Goal: Task Accomplishment & Management: Use online tool/utility

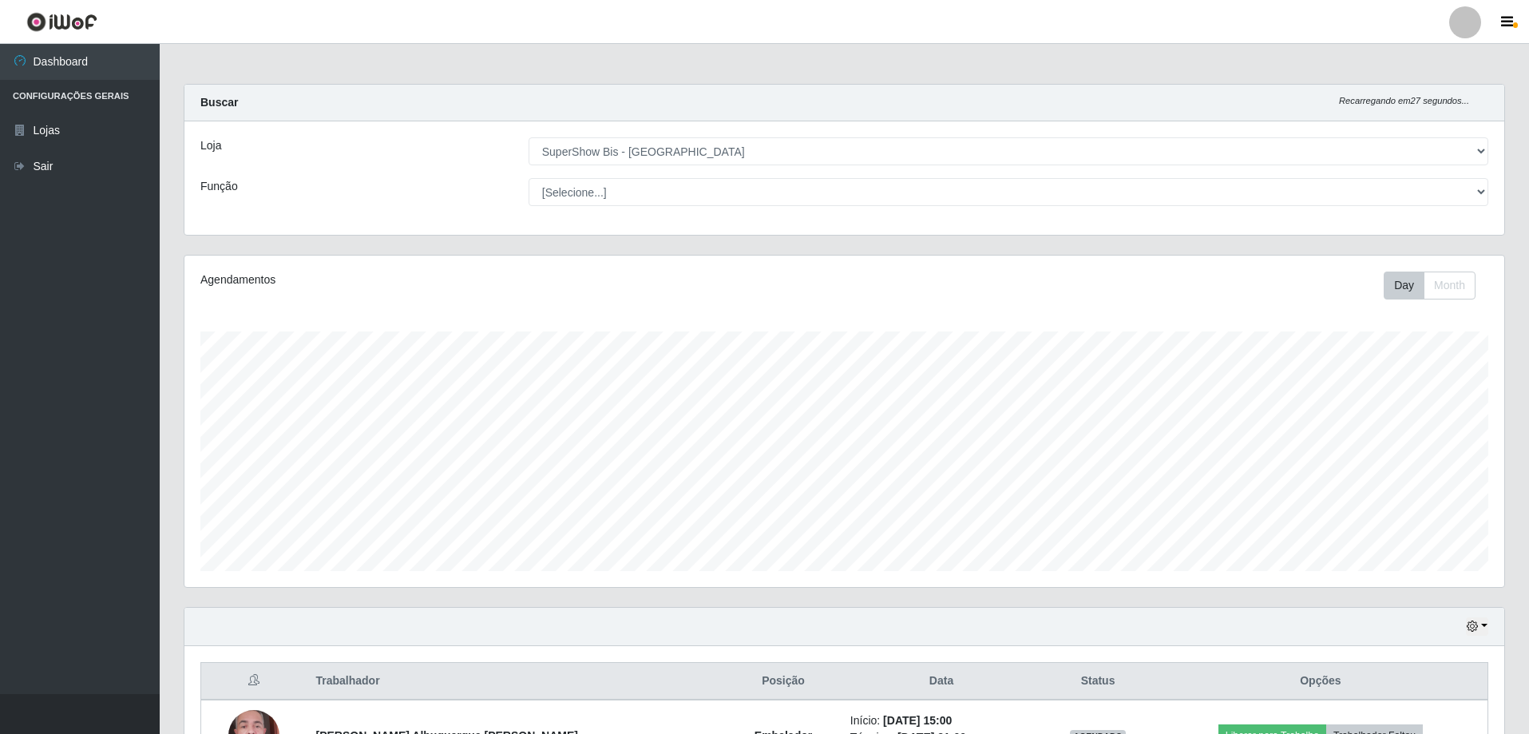
select select "59"
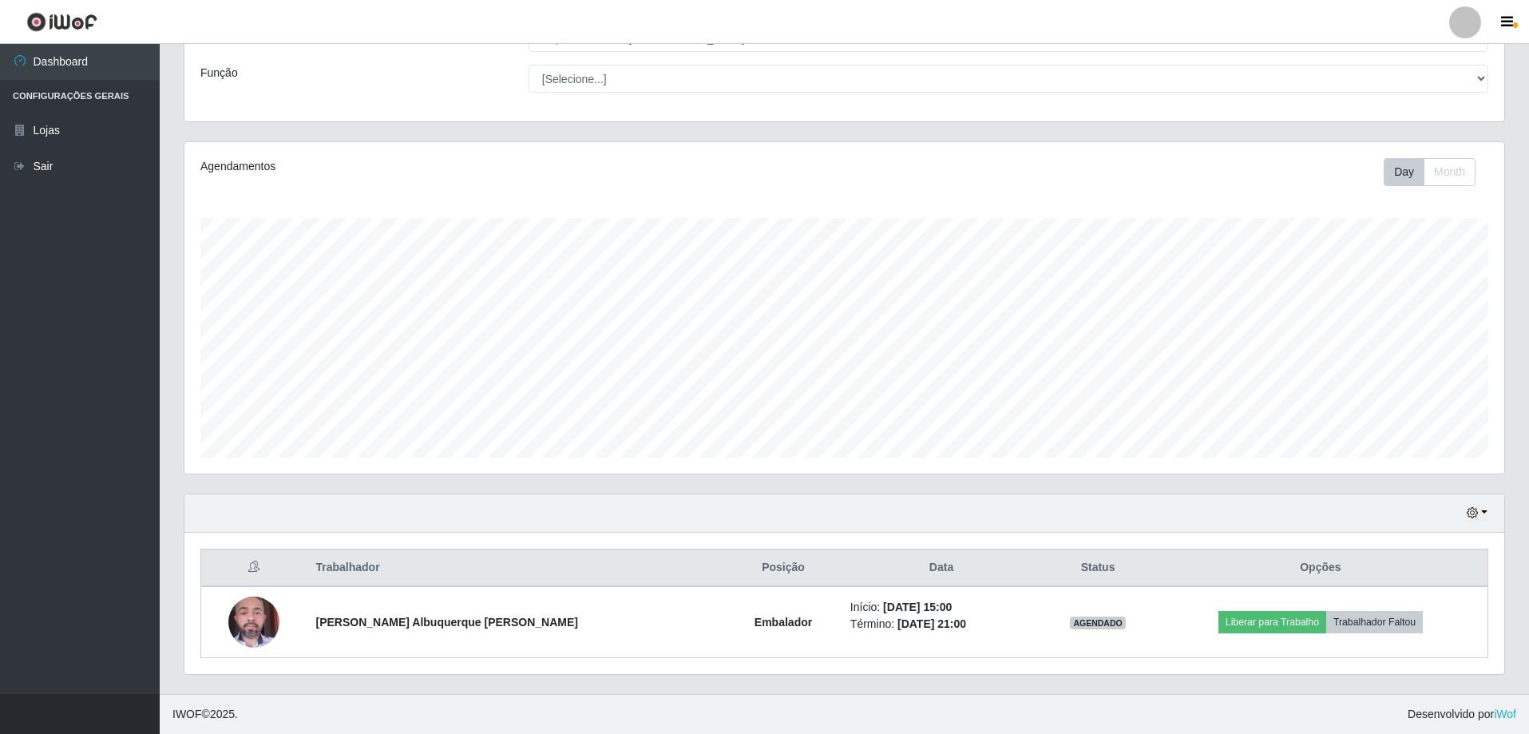
scroll to position [331, 1320]
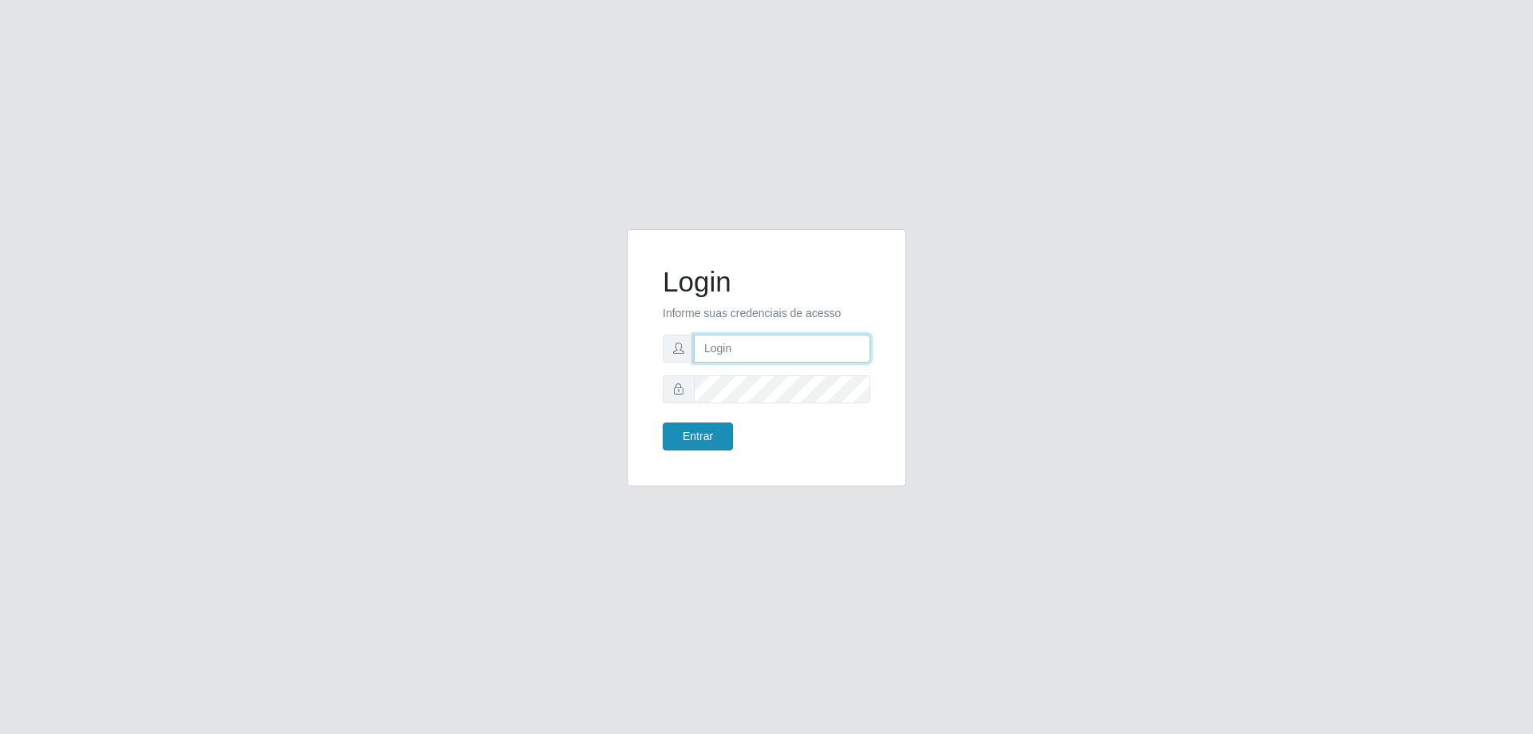
type input "[EMAIL_ADDRESS][DOMAIN_NAME]"
click at [691, 437] on button "Entrar" at bounding box center [698, 436] width 70 height 28
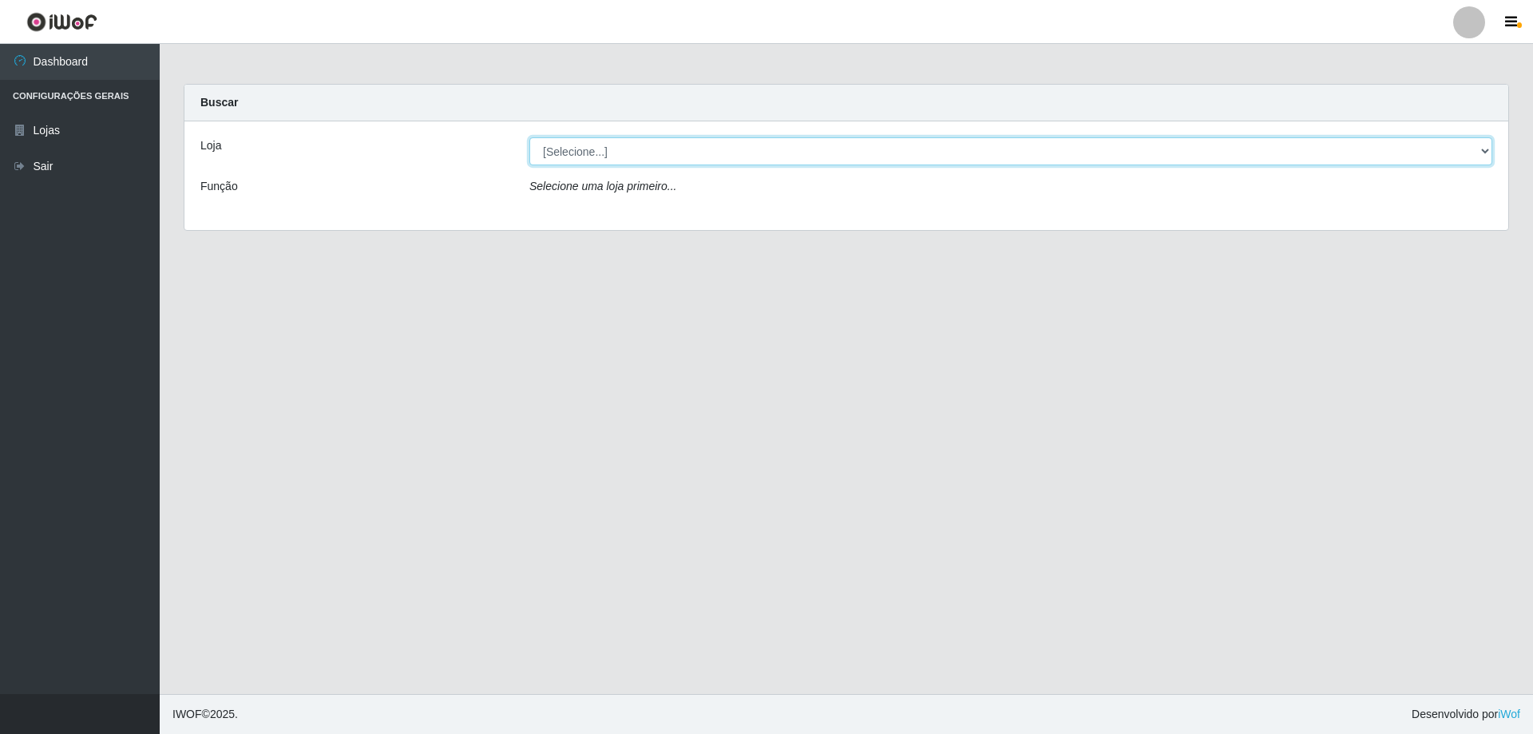
click at [1486, 151] on select "[Selecione...] SuperShow Bis - [GEOGRAPHIC_DATA]" at bounding box center [1010, 151] width 963 height 28
select select "59"
click at [529, 137] on select "[Selecione...] SuperShow Bis - [GEOGRAPHIC_DATA]" at bounding box center [1010, 151] width 963 height 28
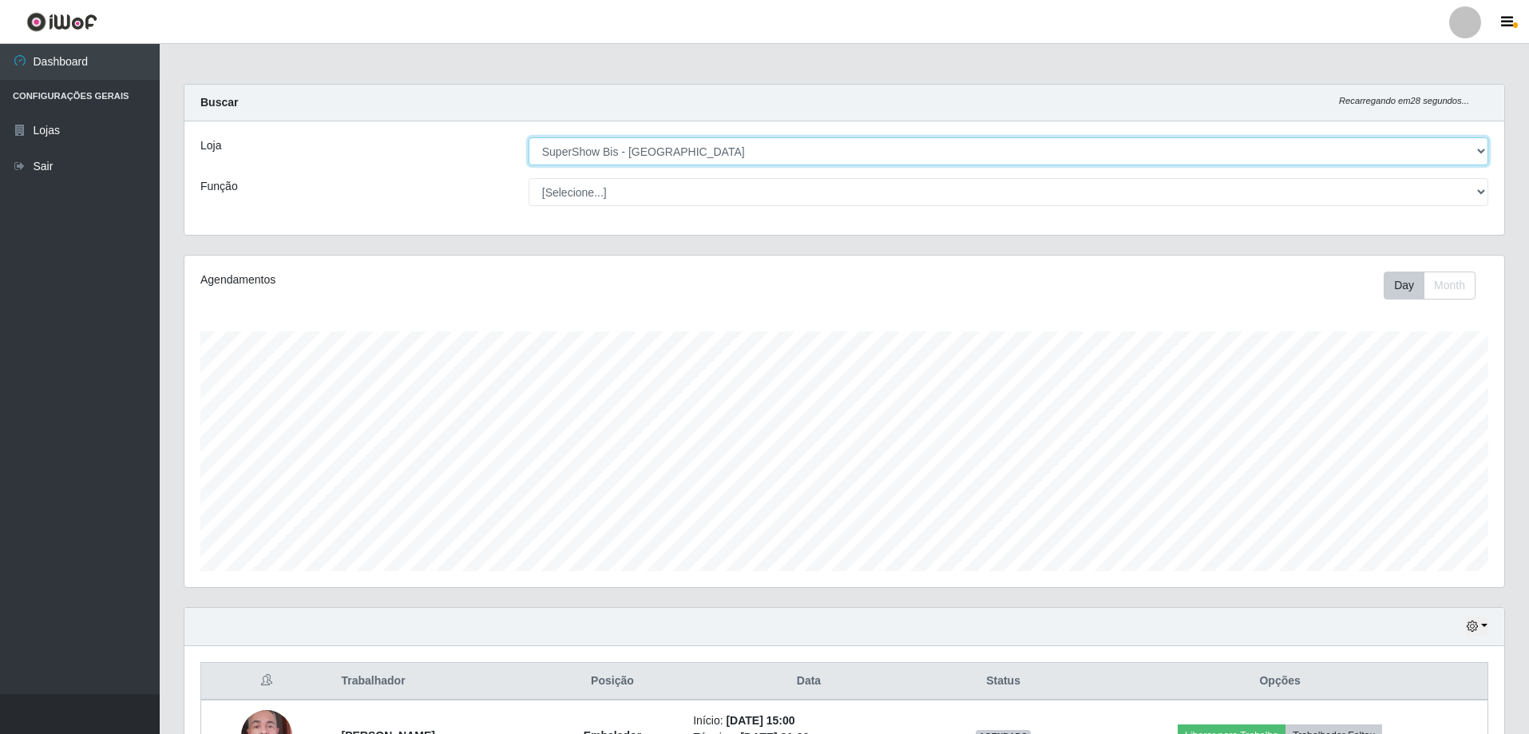
scroll to position [113, 0]
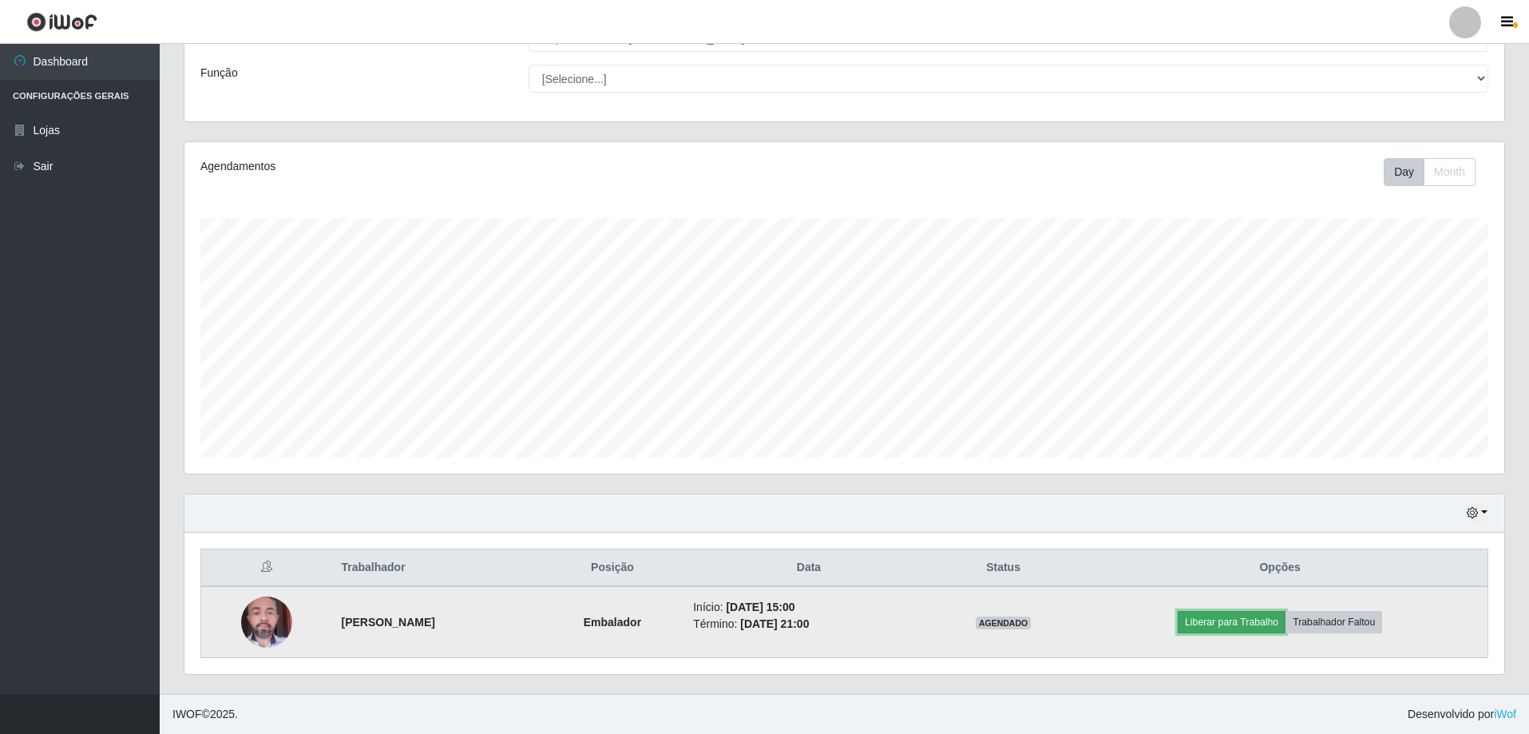
click at [1270, 625] on button "Liberar para Trabalho" at bounding box center [1232, 622] width 108 height 22
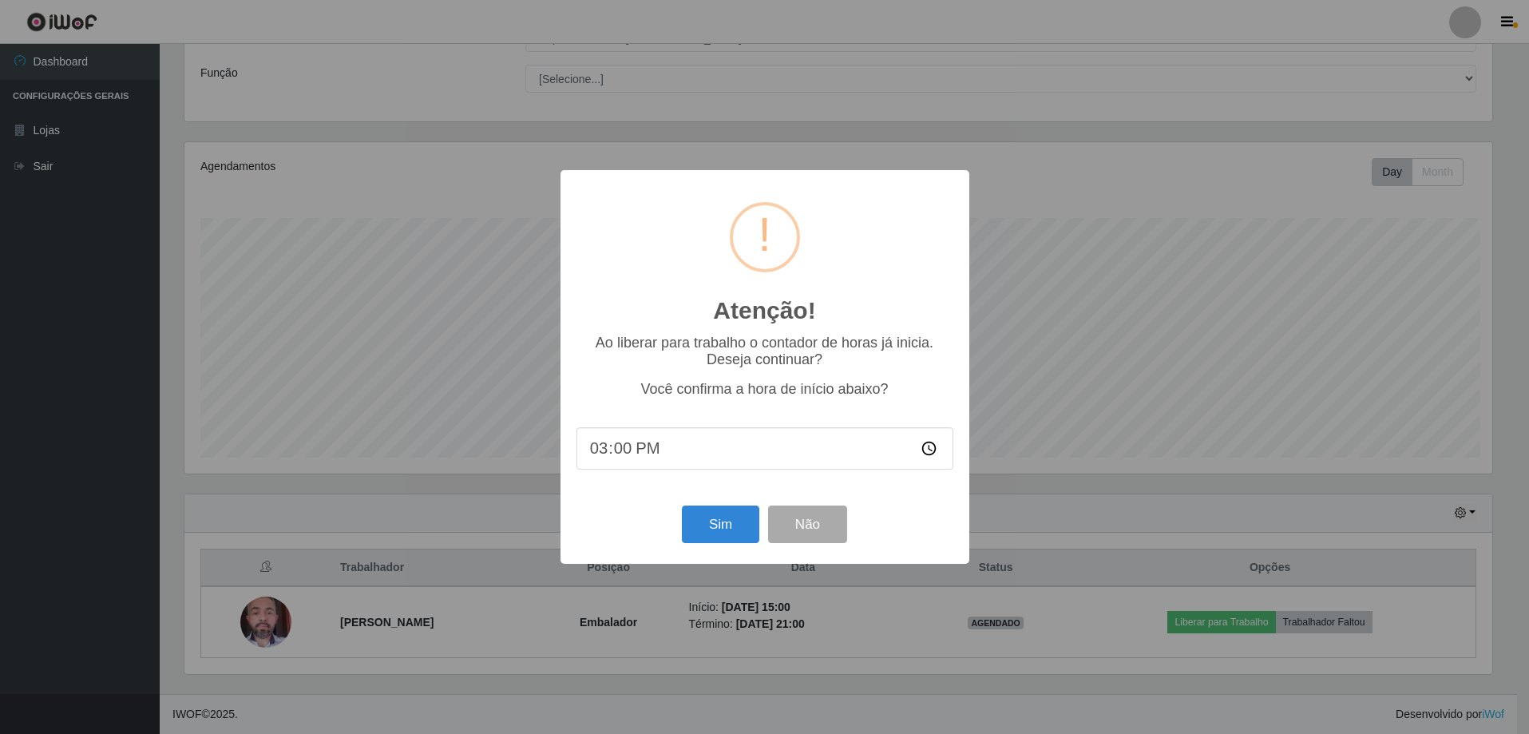
scroll to position [331, 1312]
click at [714, 522] on button "Sim" at bounding box center [721, 524] width 77 height 38
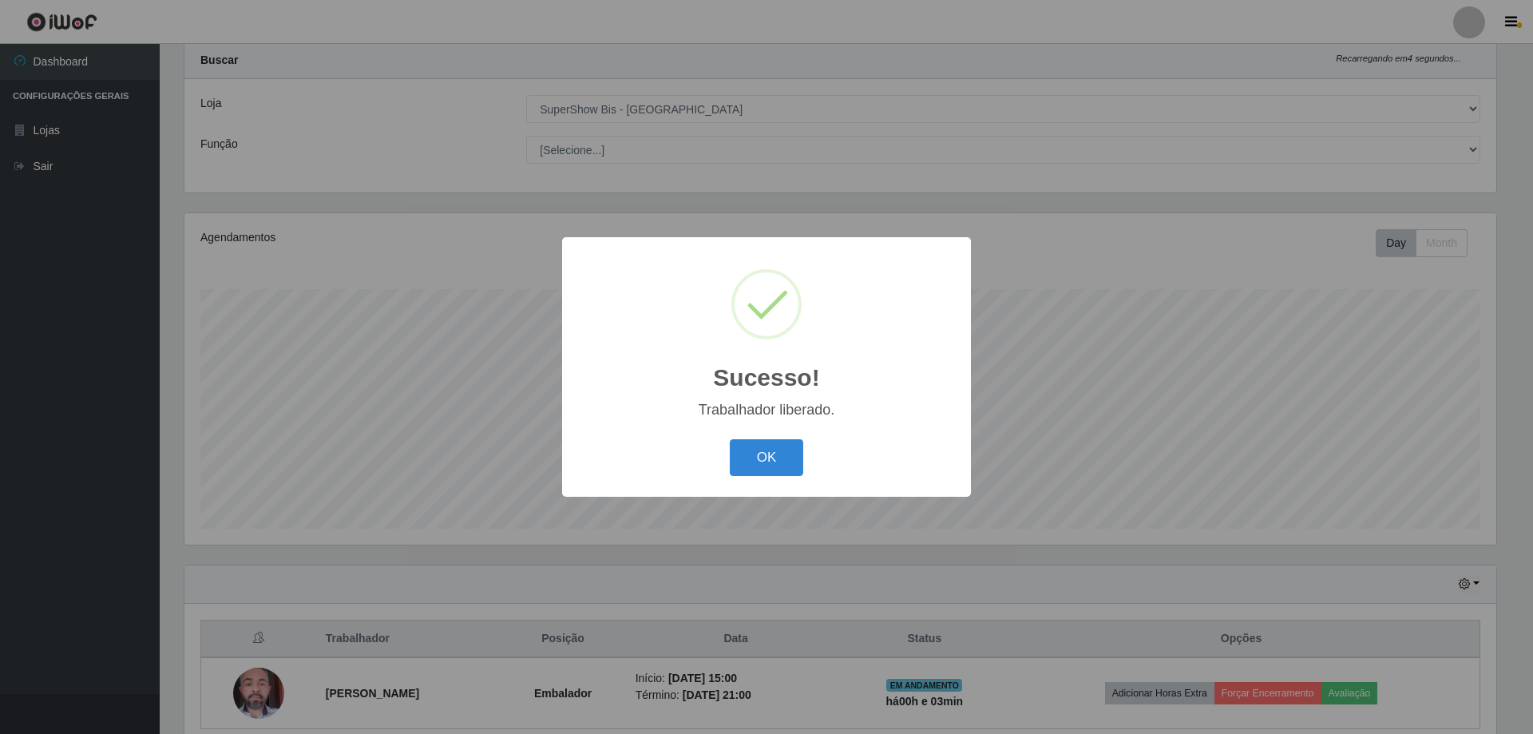
click at [730, 439] on button "OK" at bounding box center [767, 458] width 74 height 38
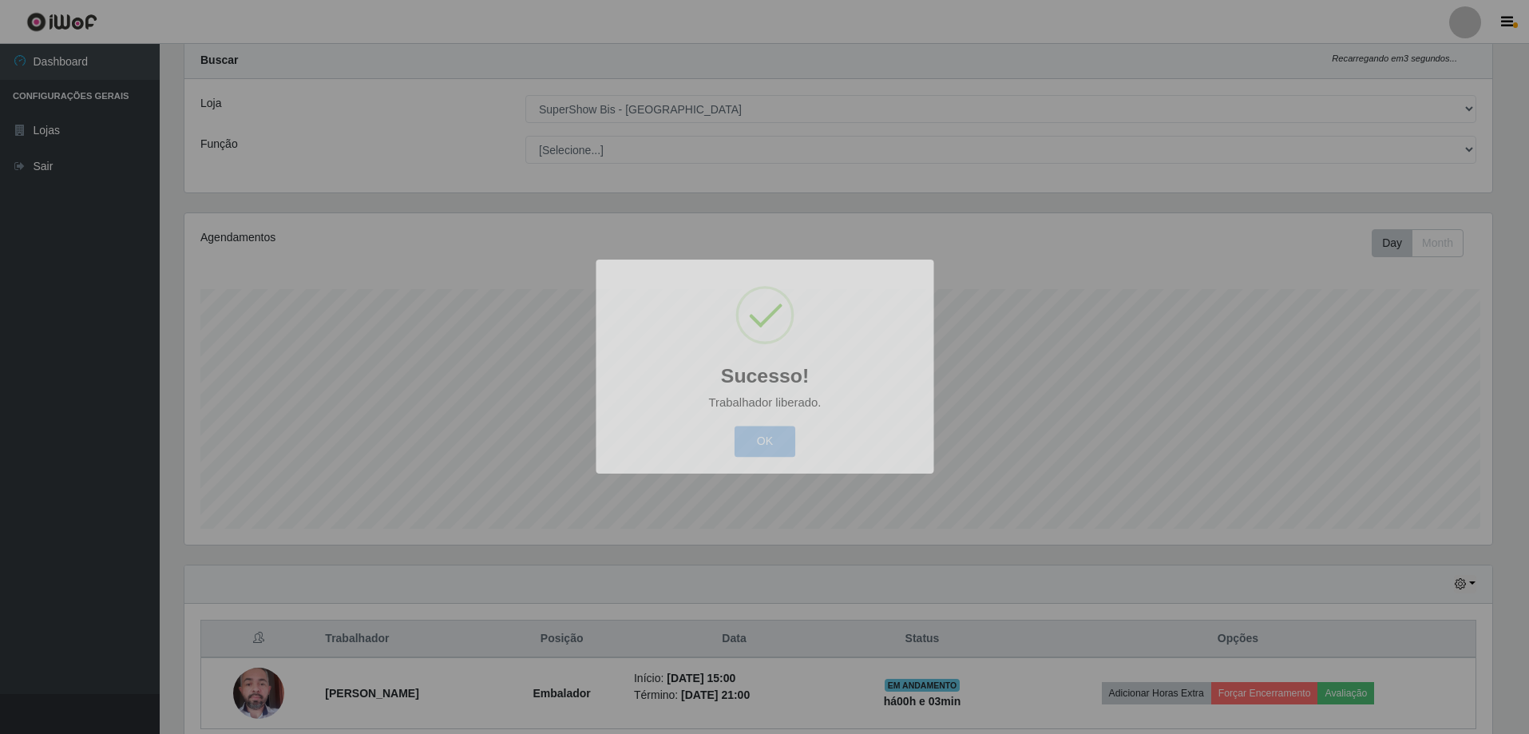
scroll to position [331, 1320]
